Goal: Task Accomplishment & Management: Use online tool/utility

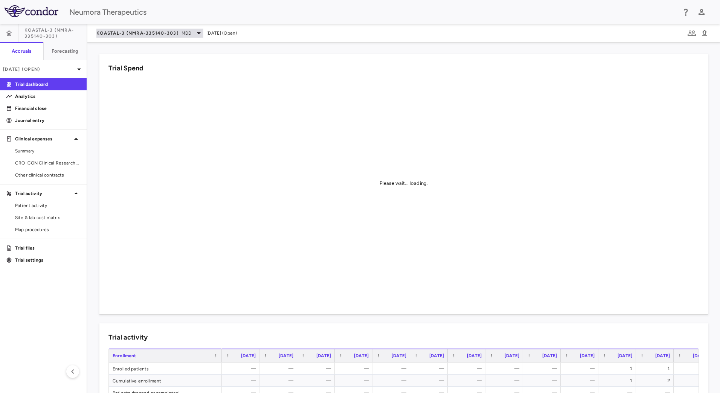
click at [149, 34] on span "KOASTAL-3 (NMRA-335140-303)" at bounding box center [137, 33] width 82 height 6
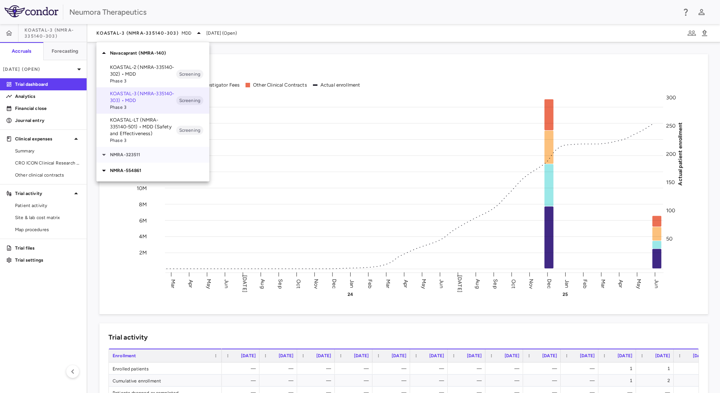
click at [140, 157] on p "NMRA-323511" at bounding box center [159, 154] width 99 height 7
click at [142, 214] on p "NMRA-554861" at bounding box center [159, 217] width 99 height 7
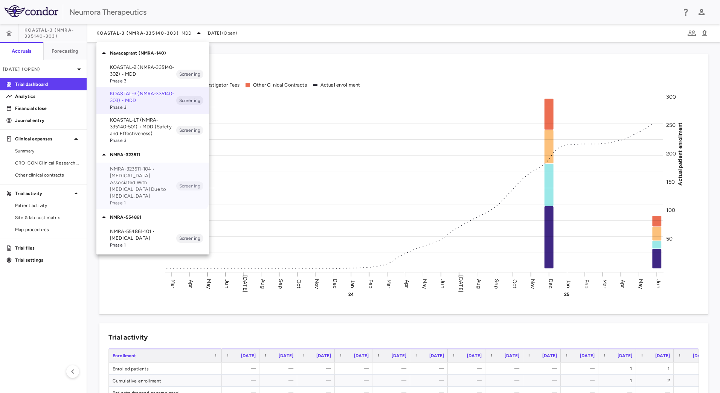
click at [150, 174] on p "NMRA-323511-104 • Agitation Associated With Dementia Due to Alzheimer's Disease" at bounding box center [143, 183] width 66 height 34
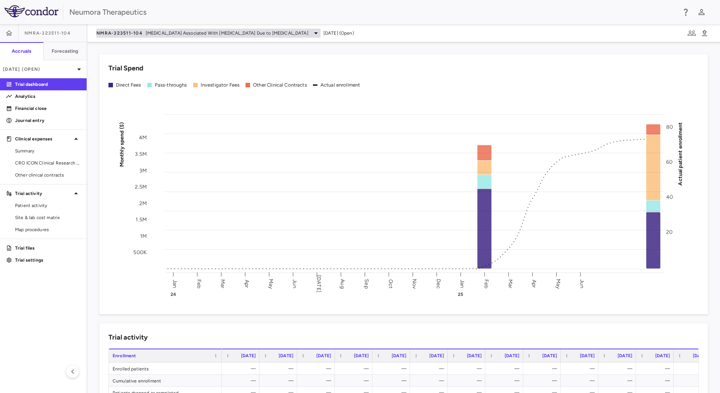
click at [234, 35] on span "Agitation Associated With Dementia Due to Alzheimer's Disease" at bounding box center [227, 33] width 163 height 7
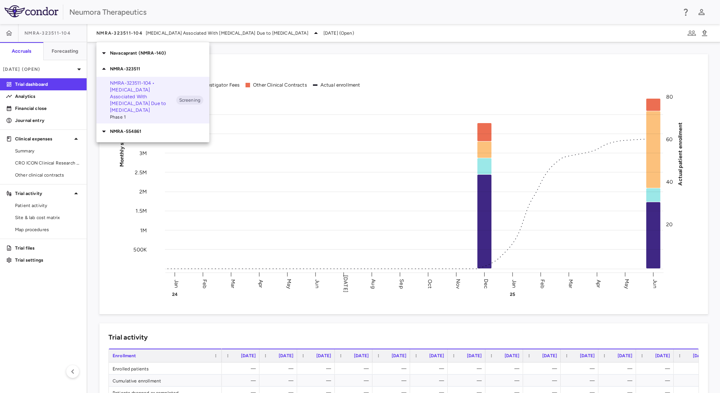
click at [137, 128] on p "NMRA-554861" at bounding box center [159, 131] width 99 height 7
click at [145, 145] on p "NMRA‐554861‐101 • Schizophrenia" at bounding box center [143, 149] width 66 height 14
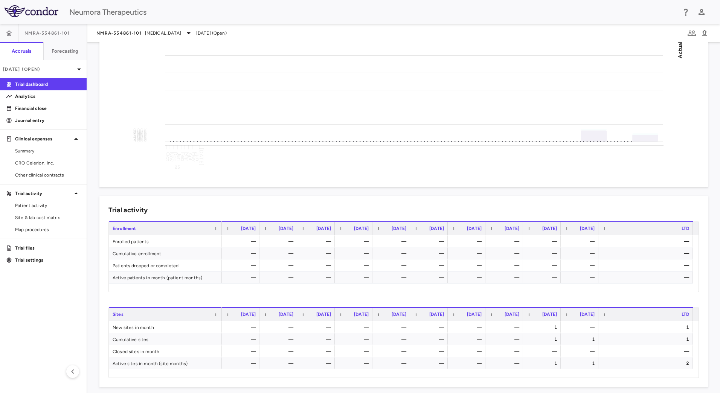
scroll to position [151, 0]
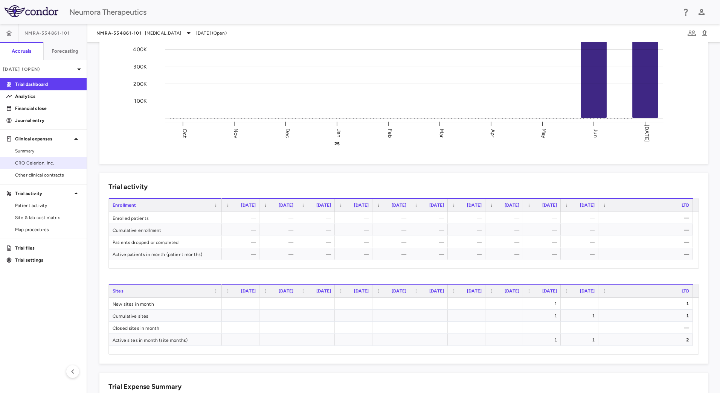
click at [52, 160] on link "CRO Celerion, Inc." at bounding box center [43, 162] width 87 height 11
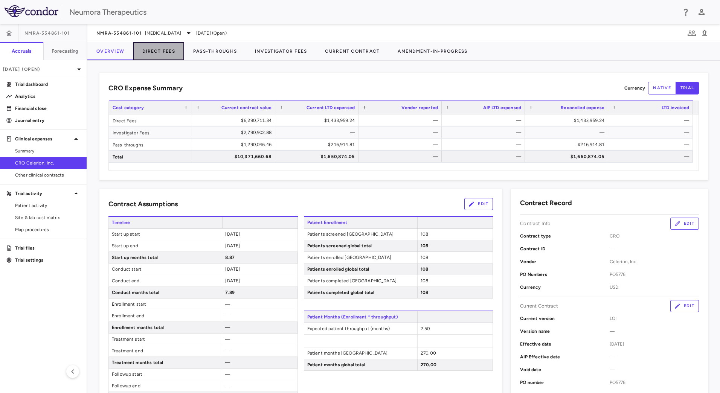
click at [167, 53] on button "Direct Fees" at bounding box center [158, 51] width 51 height 18
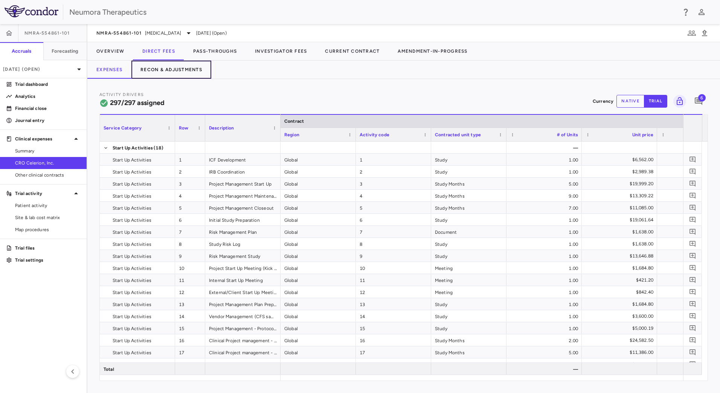
click at [189, 69] on button "Recon & Adjustments" at bounding box center [171, 70] width 80 height 18
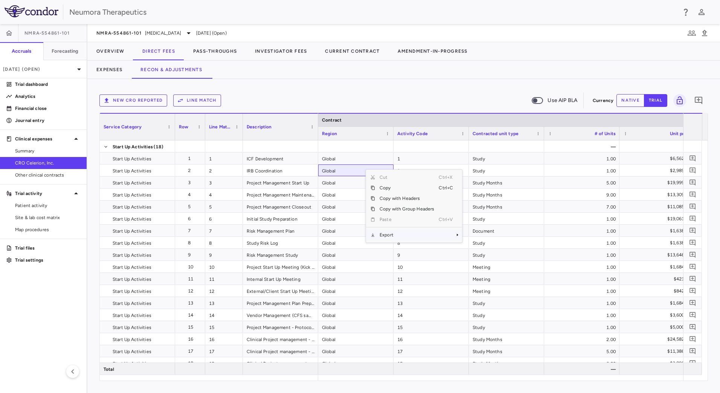
click at [413, 238] on span "Export" at bounding box center [407, 235] width 64 height 11
click at [490, 247] on span "Excel Export" at bounding box center [486, 248] width 35 height 11
